Goal: Task Accomplishment & Management: Use online tool/utility

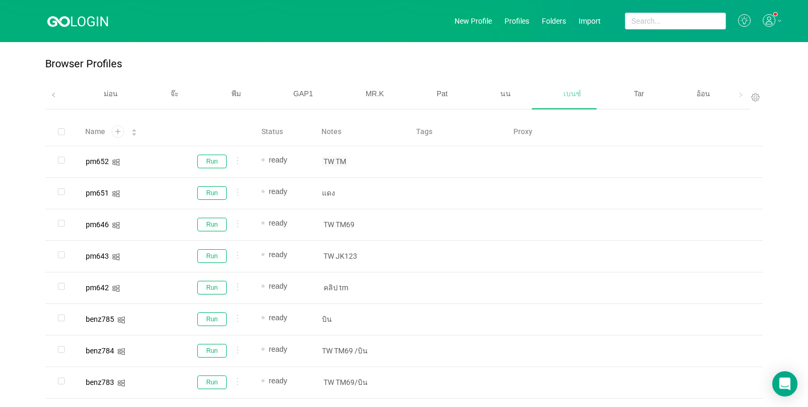
scroll to position [378, 0]
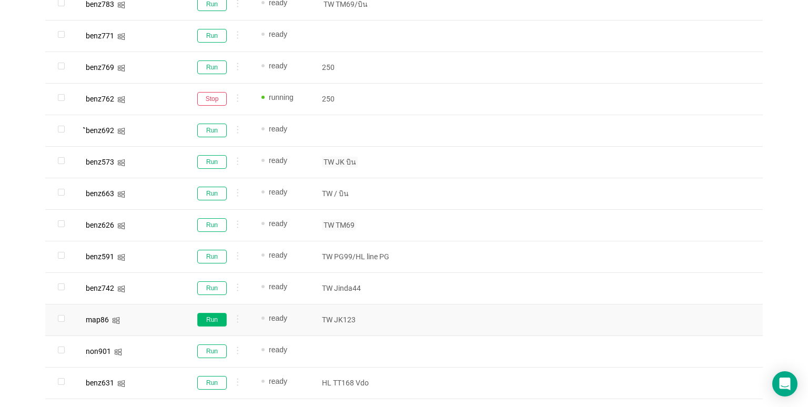
click at [209, 322] on button "Run" at bounding box center [211, 320] width 29 height 14
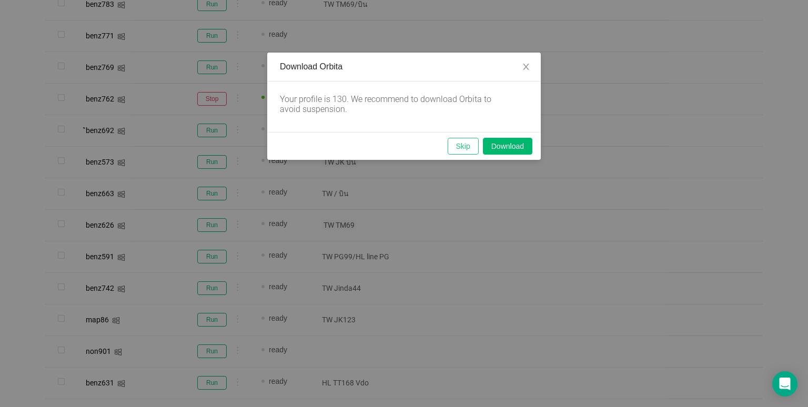
click at [452, 140] on button "Skip" at bounding box center [463, 146] width 31 height 17
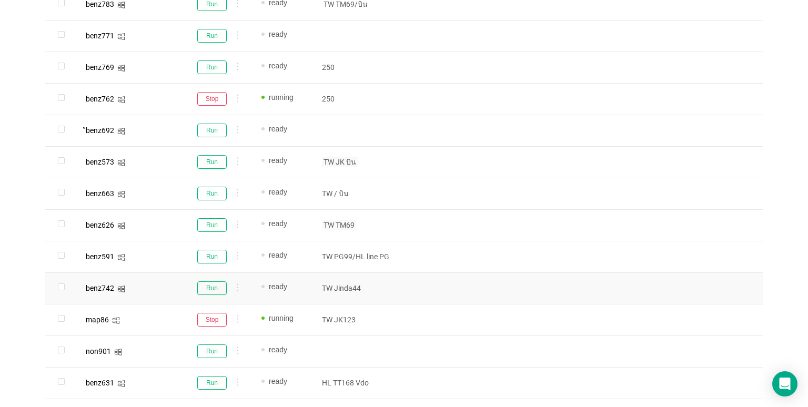
scroll to position [641, 0]
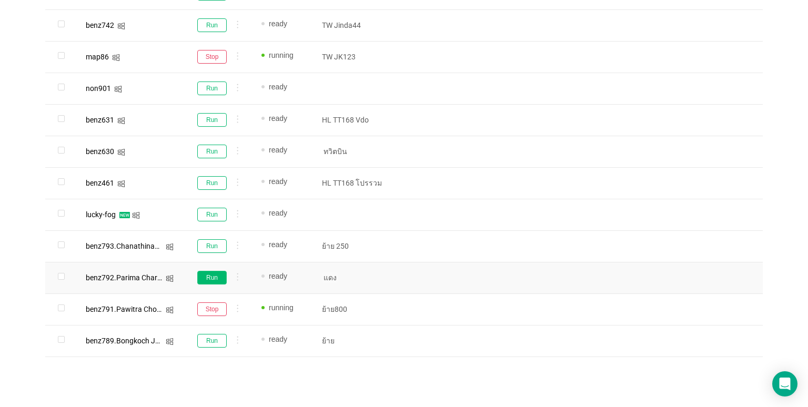
click at [215, 280] on button "Run" at bounding box center [211, 278] width 29 height 14
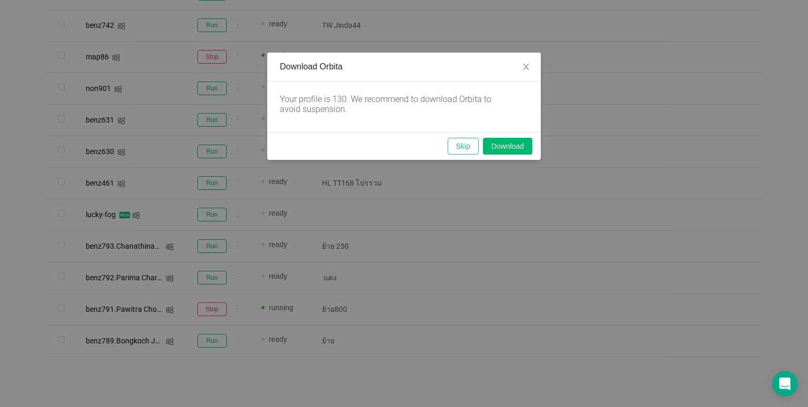
click at [458, 152] on button "Skip" at bounding box center [463, 146] width 31 height 17
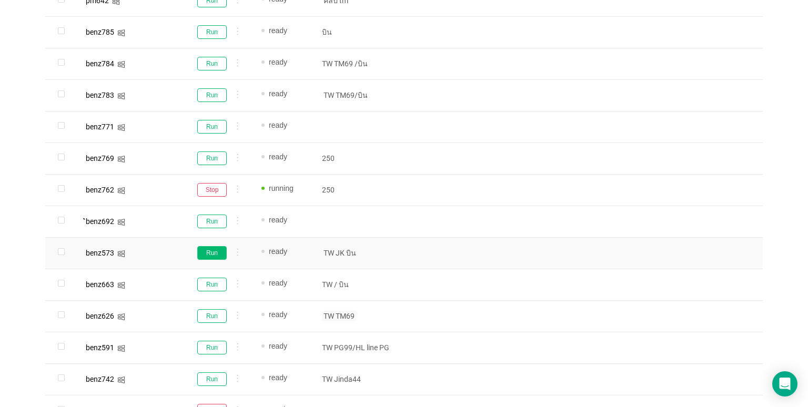
scroll to position [316, 0]
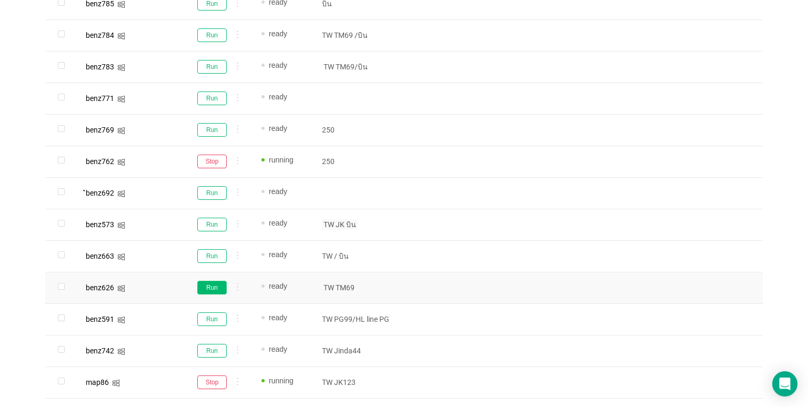
click at [213, 286] on button "Run" at bounding box center [211, 288] width 29 height 14
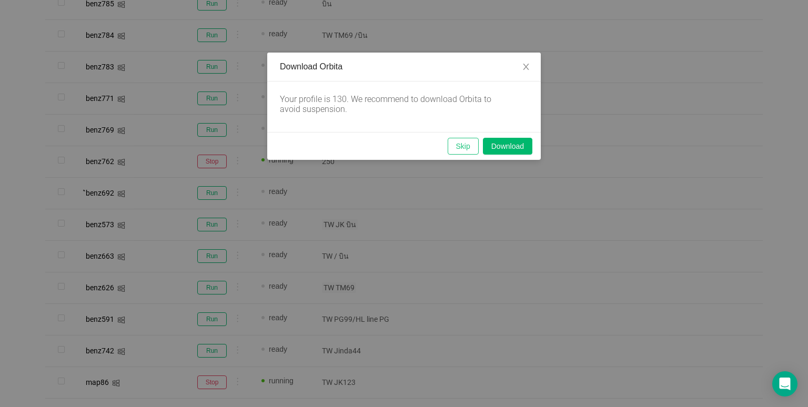
click at [466, 145] on button "Skip" at bounding box center [463, 146] width 31 height 17
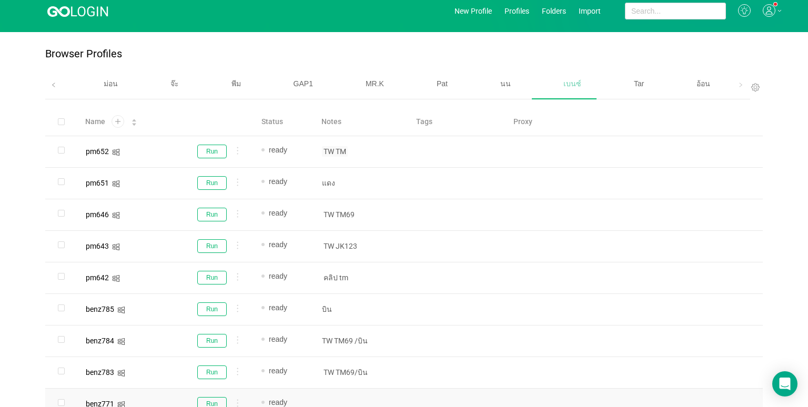
scroll to position [0, 0]
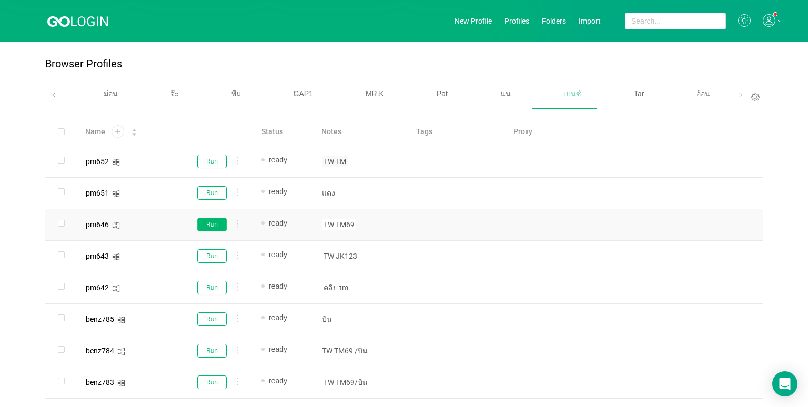
drag, startPoint x: 215, startPoint y: 225, endPoint x: 303, endPoint y: 208, distance: 89.5
click at [215, 225] on button "Run" at bounding box center [211, 225] width 29 height 14
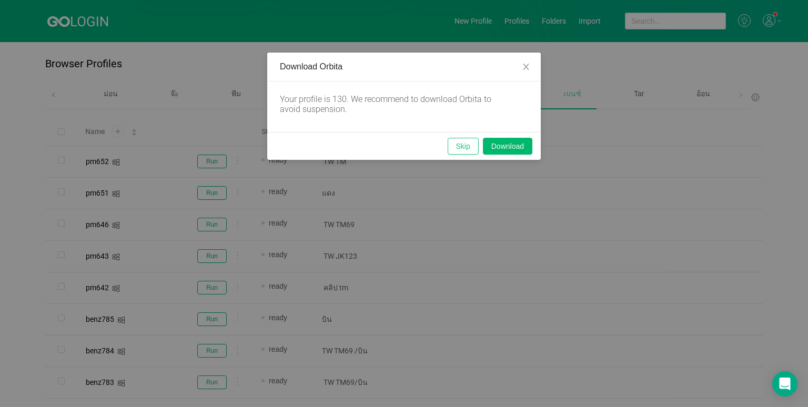
drag, startPoint x: 471, startPoint y: 145, endPoint x: 531, endPoint y: 399, distance: 261.6
click at [471, 145] on button "Skip" at bounding box center [463, 146] width 31 height 17
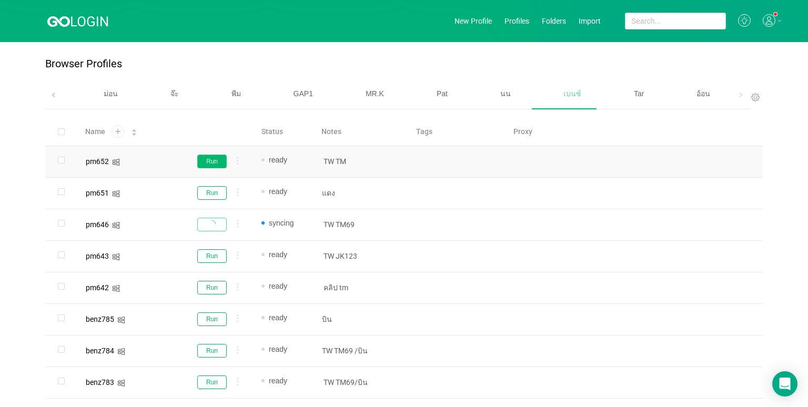
click at [208, 161] on button "Run" at bounding box center [211, 162] width 29 height 14
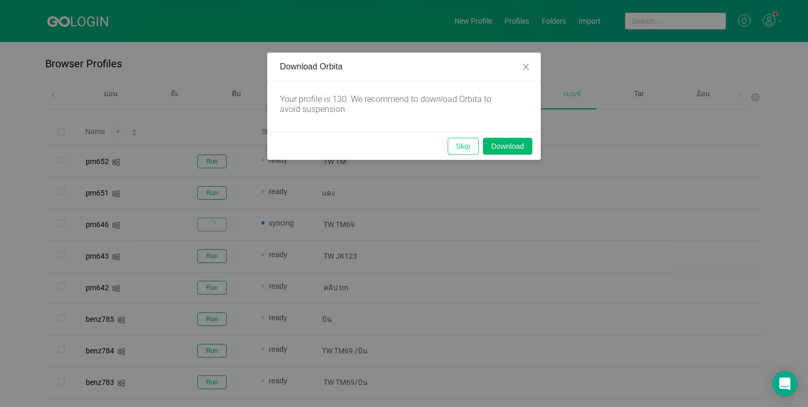
click at [463, 143] on button "Skip" at bounding box center [463, 146] width 31 height 17
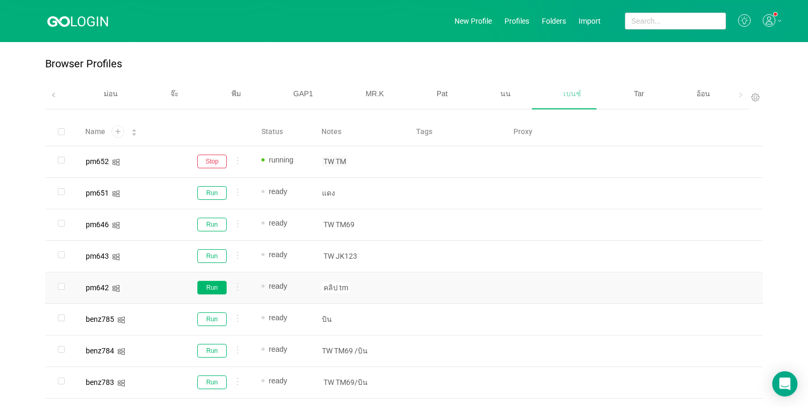
click at [205, 288] on button "Run" at bounding box center [211, 288] width 29 height 14
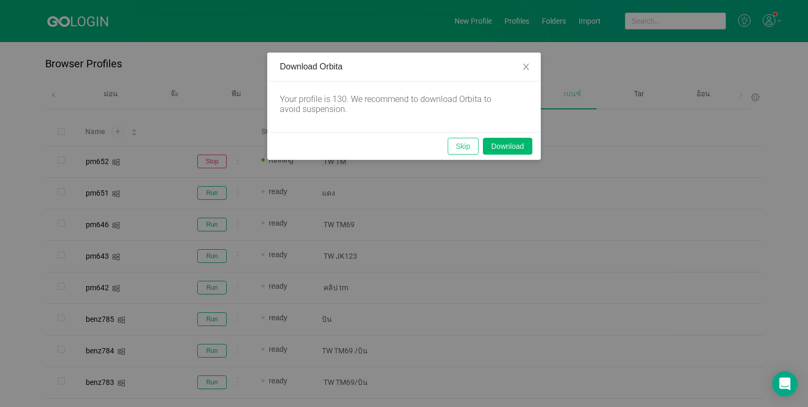
click at [466, 146] on button "Skip" at bounding box center [463, 146] width 31 height 17
